Goal: Information Seeking & Learning: Learn about a topic

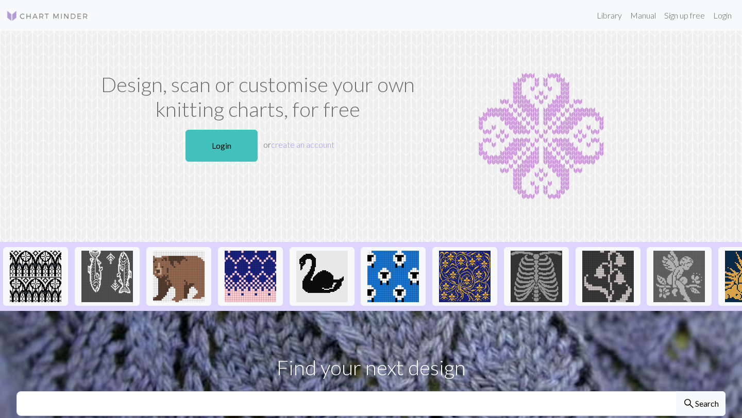
click at [377, 93] on h1 "Design, scan or customise your own knitting charts, for free" at bounding box center [258, 96] width 328 height 49
click at [592, 16] on link "Library" at bounding box center [608, 15] width 33 height 21
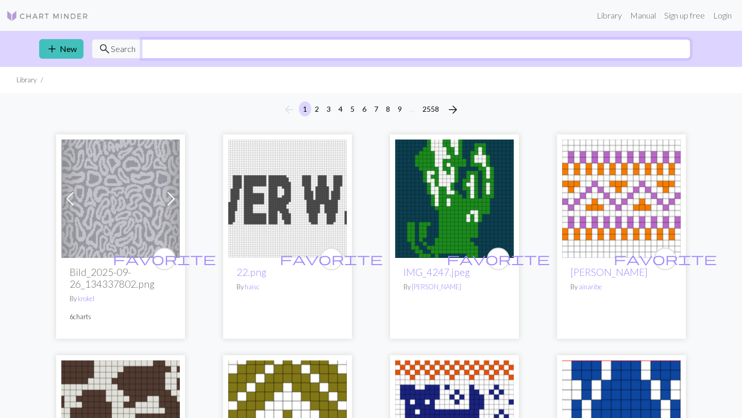
click at [244, 48] on input "text" at bounding box center [416, 49] width 549 height 20
type input "snake"
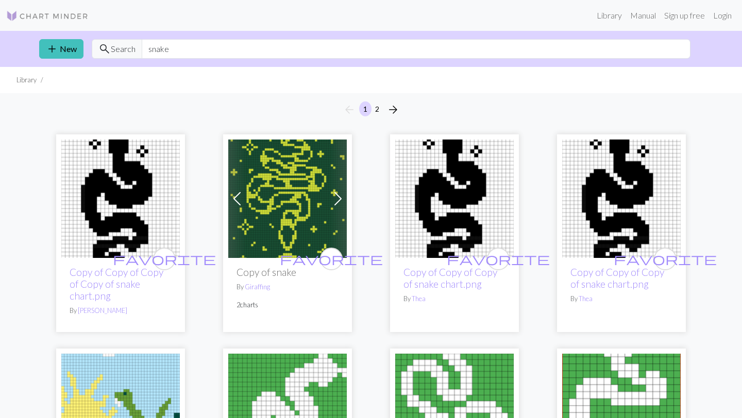
click at [288, 204] on img at bounding box center [287, 199] width 118 height 118
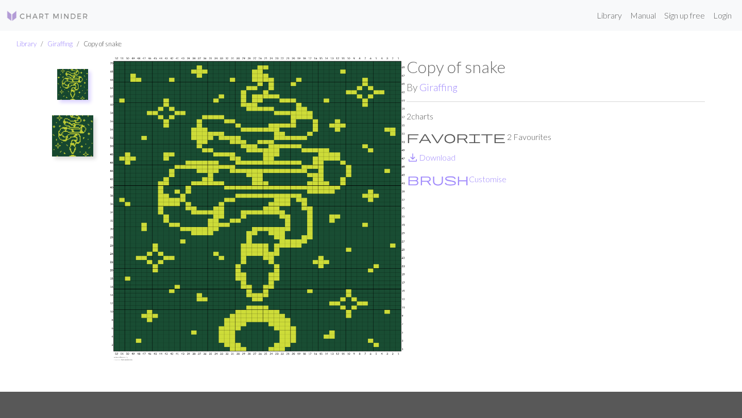
click at [73, 141] on img at bounding box center [72, 135] width 41 height 41
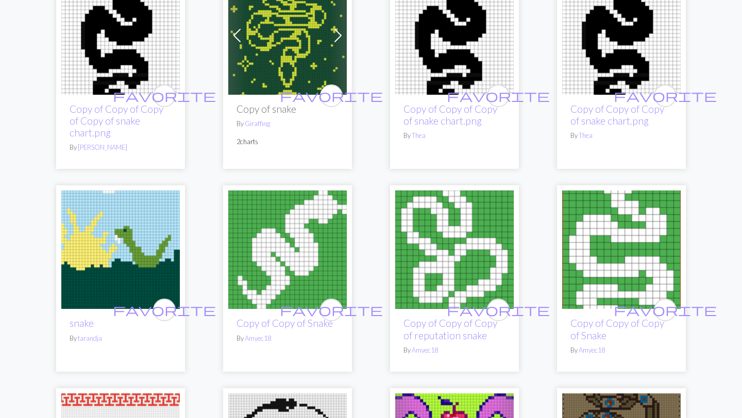
scroll to position [165, 0]
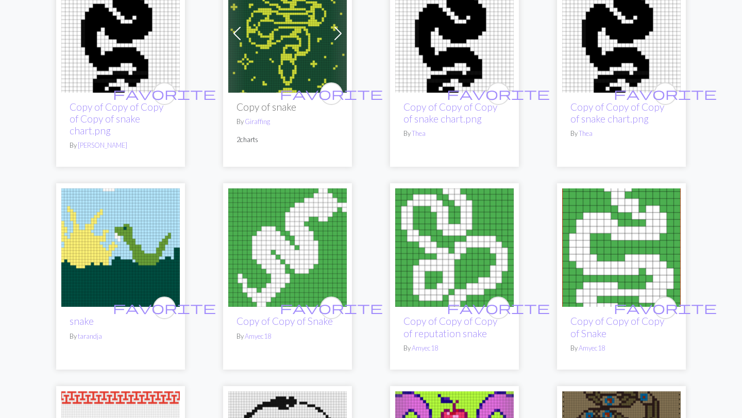
click at [613, 218] on img at bounding box center [621, 248] width 118 height 118
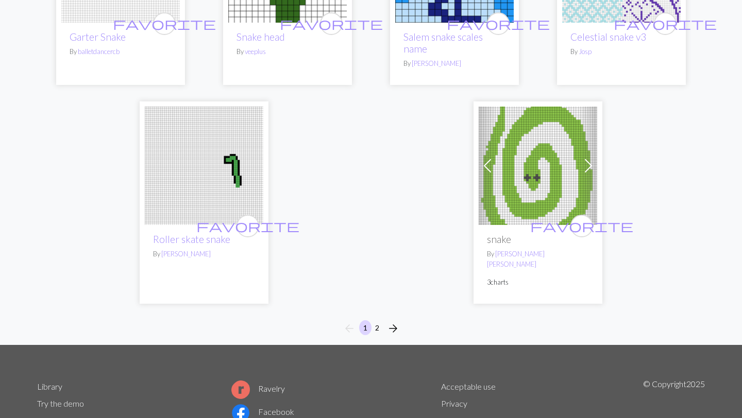
scroll to position [2666, 0]
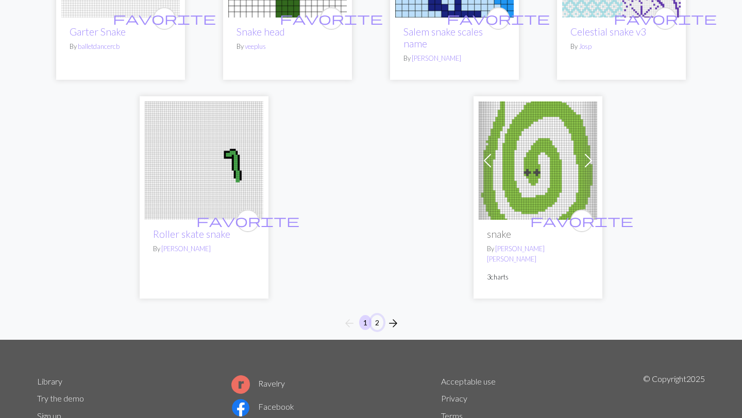
click at [381, 315] on button "2" at bounding box center [377, 322] width 12 height 15
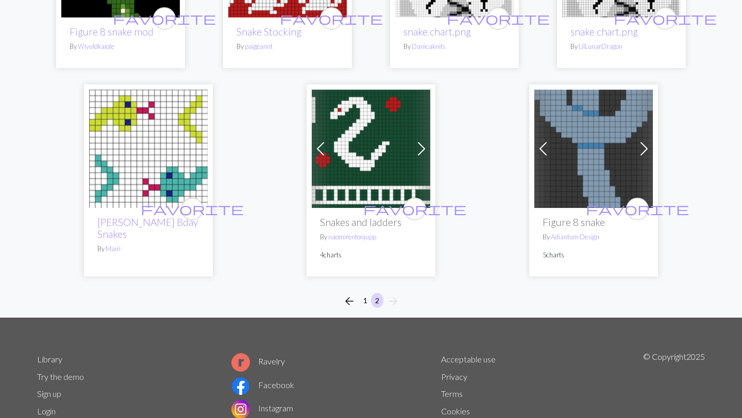
scroll to position [1692, 0]
